Goal: Task Accomplishment & Management: Use online tool/utility

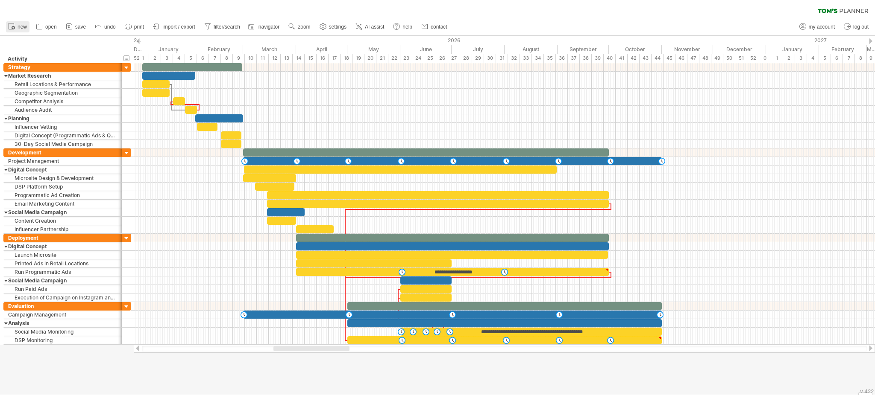
click at [20, 27] on span "new" at bounding box center [22, 27] width 9 height 6
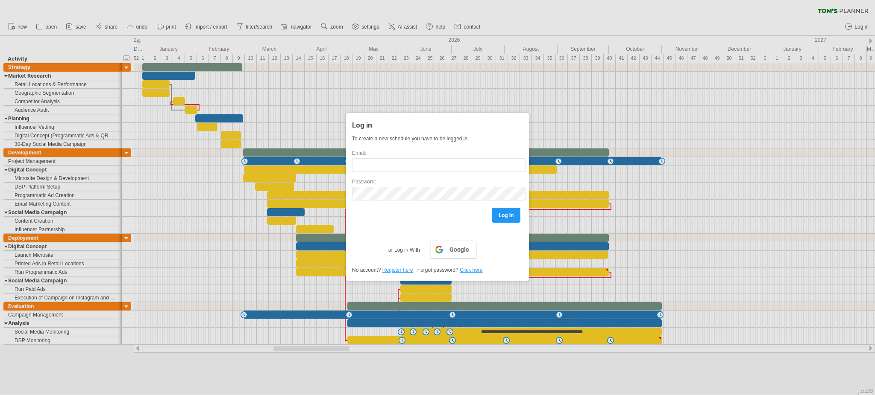
click at [284, 241] on div at bounding box center [437, 197] width 875 height 395
click at [684, 122] on div at bounding box center [437, 197] width 875 height 395
click at [499, 73] on div at bounding box center [437, 197] width 875 height 395
click at [376, 228] on div "To create a new schedule you have to be logged in. Email: Password: log in Goog…" at bounding box center [437, 196] width 171 height 120
click at [524, 276] on div "Log in To create a new schedule you have to be logged in. Email: Password: log …" at bounding box center [437, 197] width 183 height 168
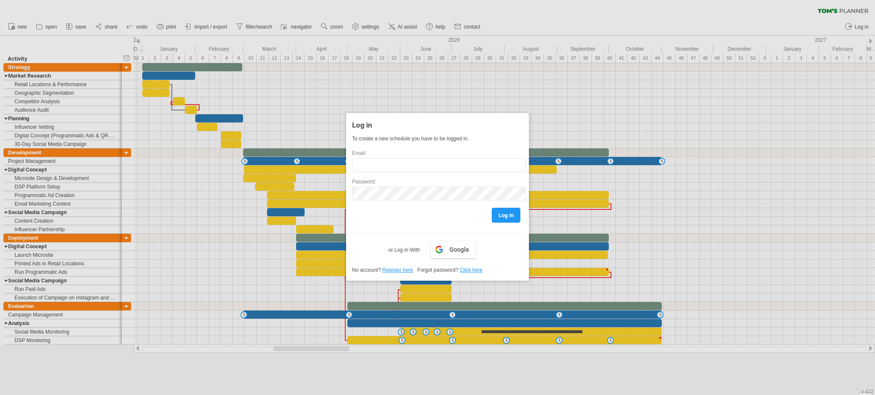
click at [624, 365] on div at bounding box center [437, 197] width 875 height 395
click at [623, 361] on div at bounding box center [437, 197] width 875 height 395
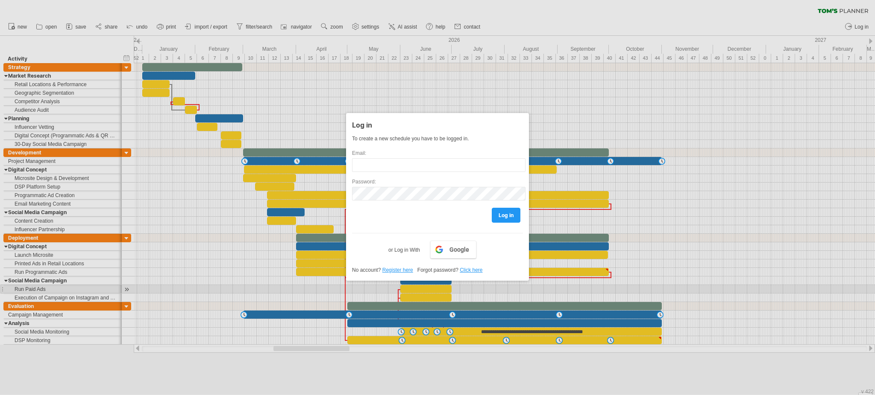
click at [672, 287] on div at bounding box center [437, 197] width 875 height 395
click at [672, 289] on div at bounding box center [437, 197] width 875 height 395
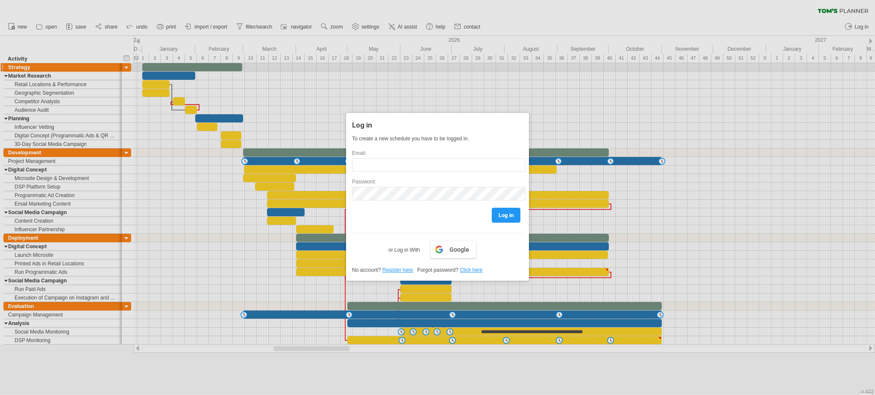
click at [455, 69] on div at bounding box center [437, 197] width 875 height 395
